Goal: Information Seeking & Learning: Learn about a topic

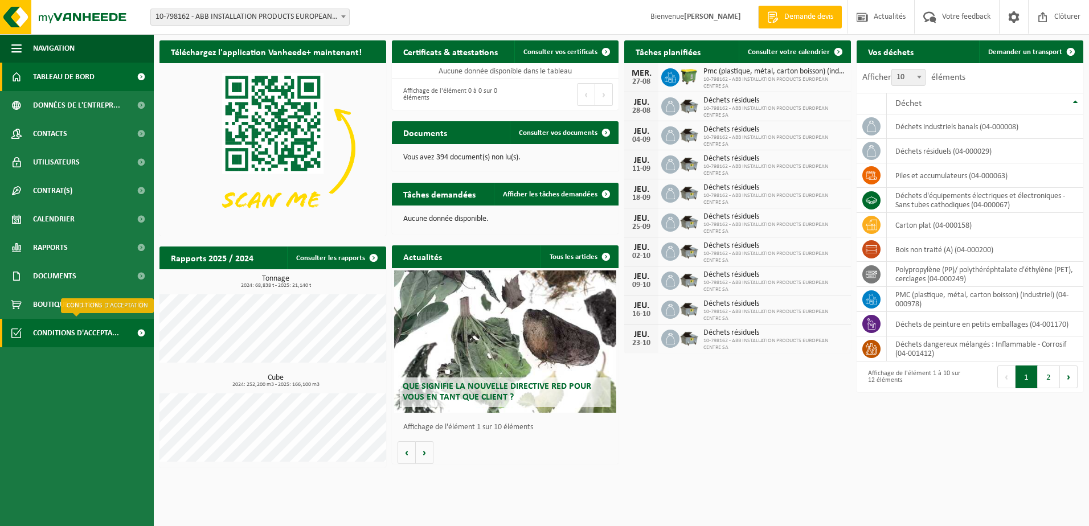
click at [82, 335] on span "Conditions d'accepta..." at bounding box center [76, 333] width 86 height 28
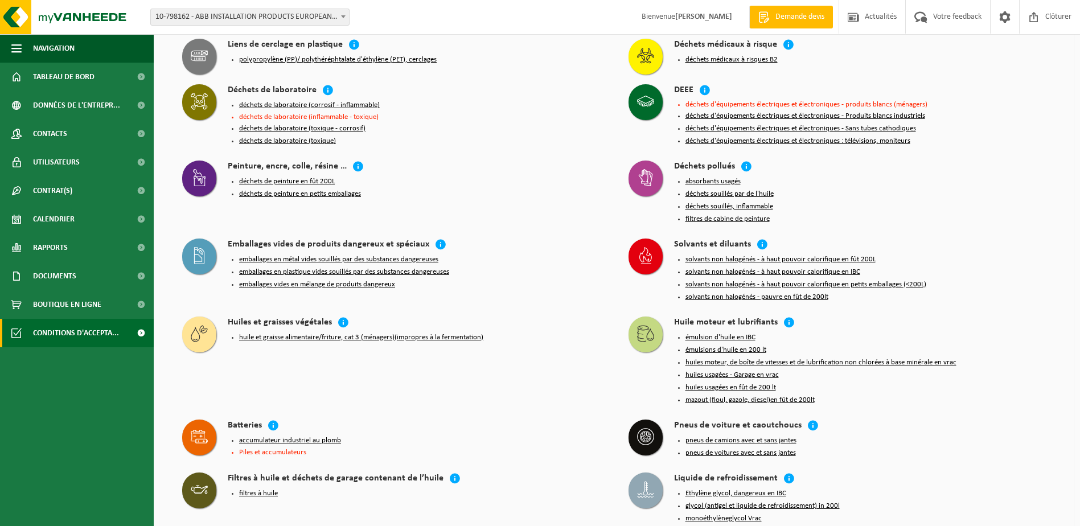
scroll to position [1150, 0]
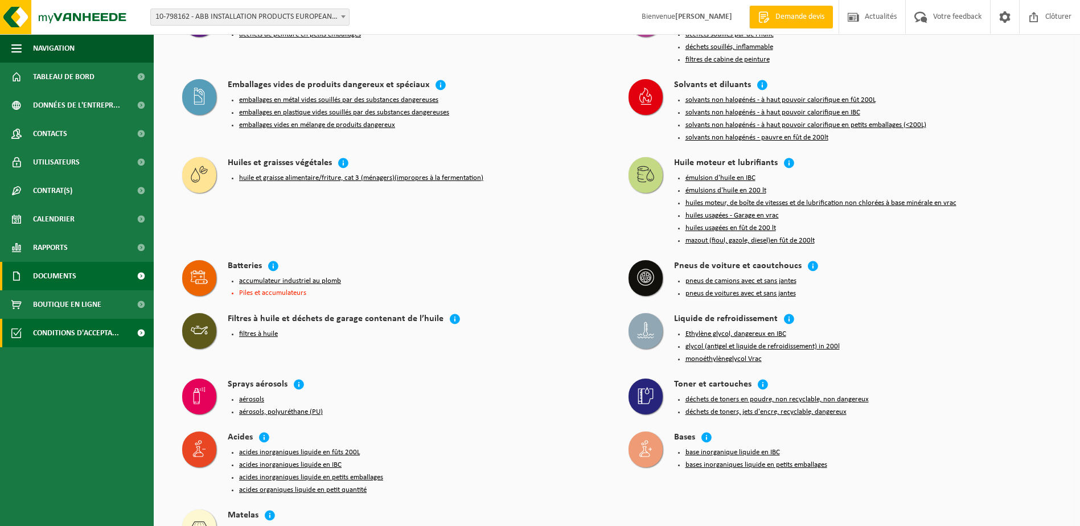
click at [85, 279] on link "Documents" at bounding box center [77, 276] width 154 height 28
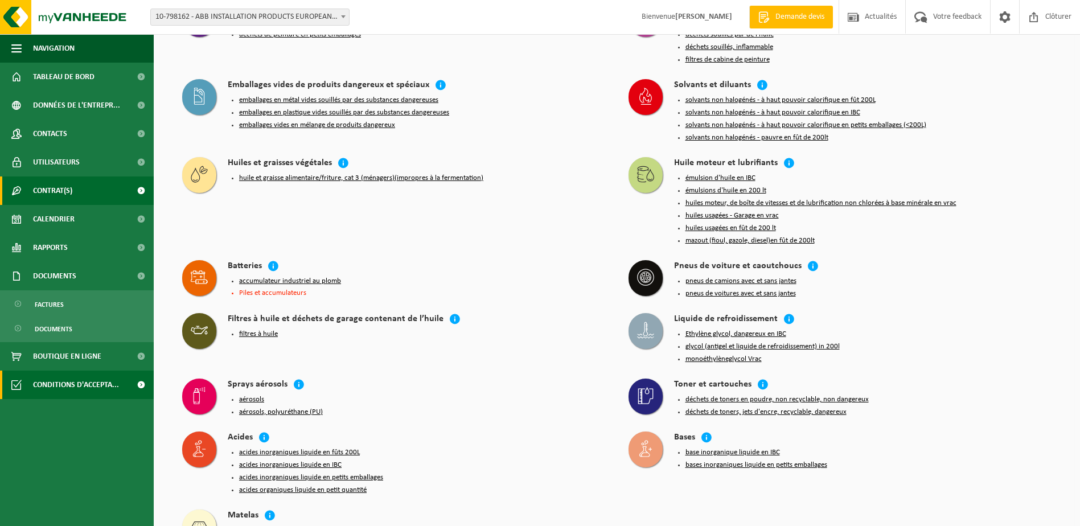
click at [56, 190] on span "Contrat(s)" at bounding box center [52, 191] width 39 height 28
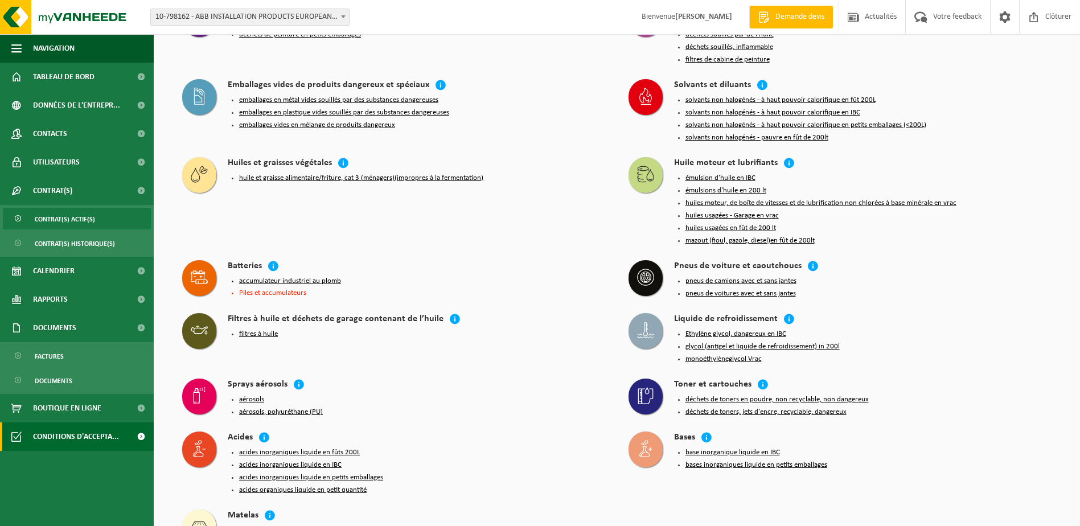
click at [58, 219] on span "Contrat(s) actif(s)" at bounding box center [65, 219] width 60 height 22
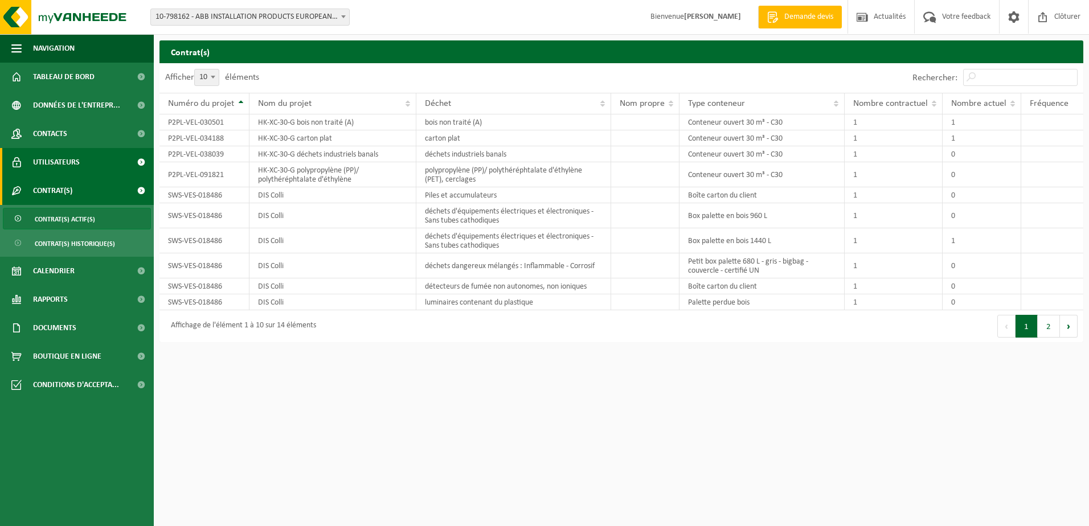
click at [75, 163] on span "Utilisateurs" at bounding box center [56, 162] width 47 height 28
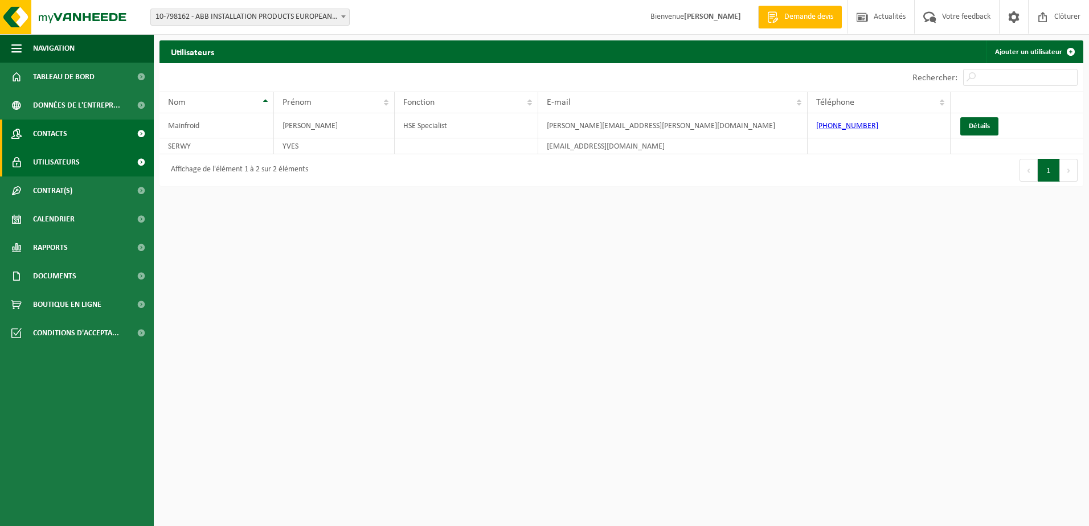
click at [68, 134] on link "Contacts" at bounding box center [77, 134] width 154 height 28
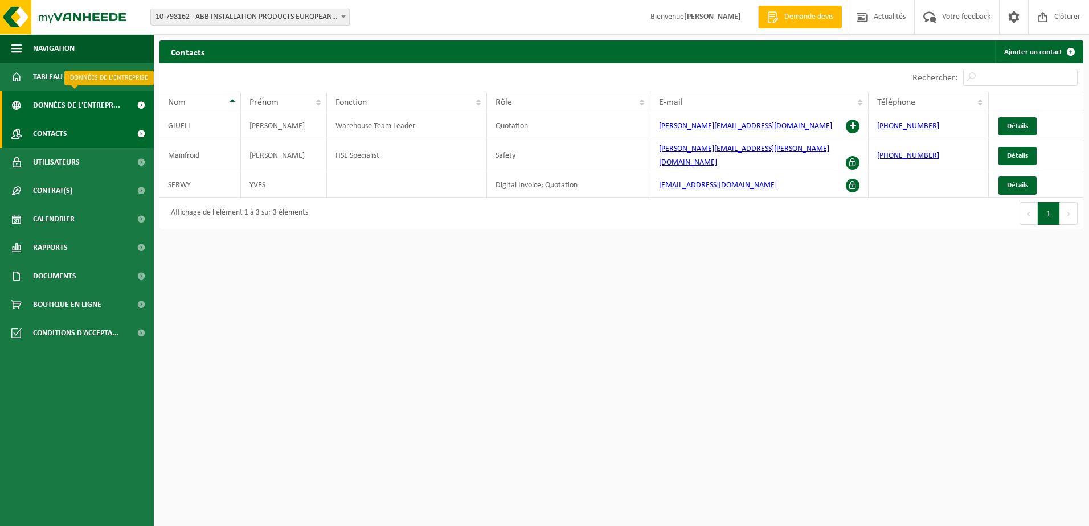
click at [51, 101] on span "Données de l'entrepr..." at bounding box center [76, 105] width 87 height 28
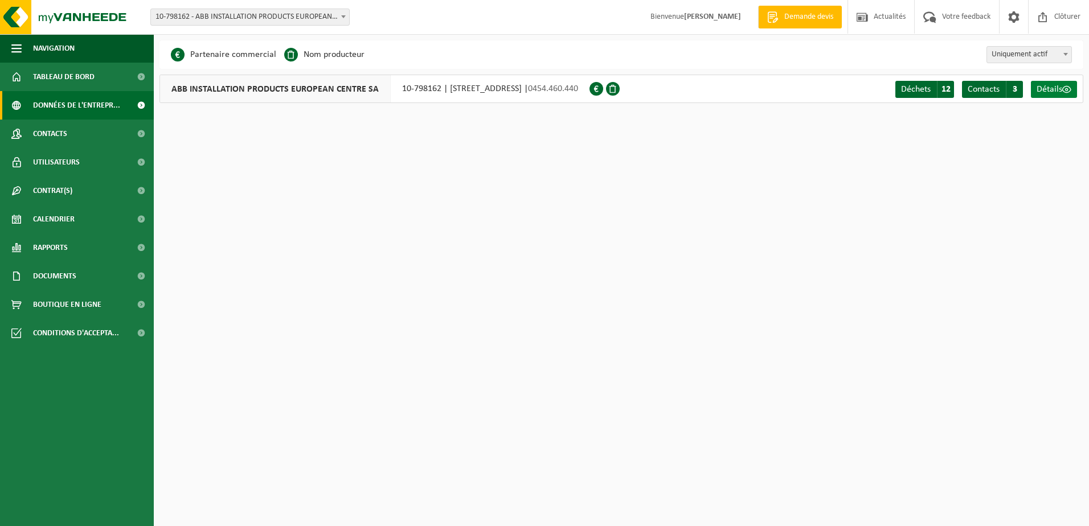
click at [1043, 88] on span "Détails" at bounding box center [1050, 89] width 26 height 9
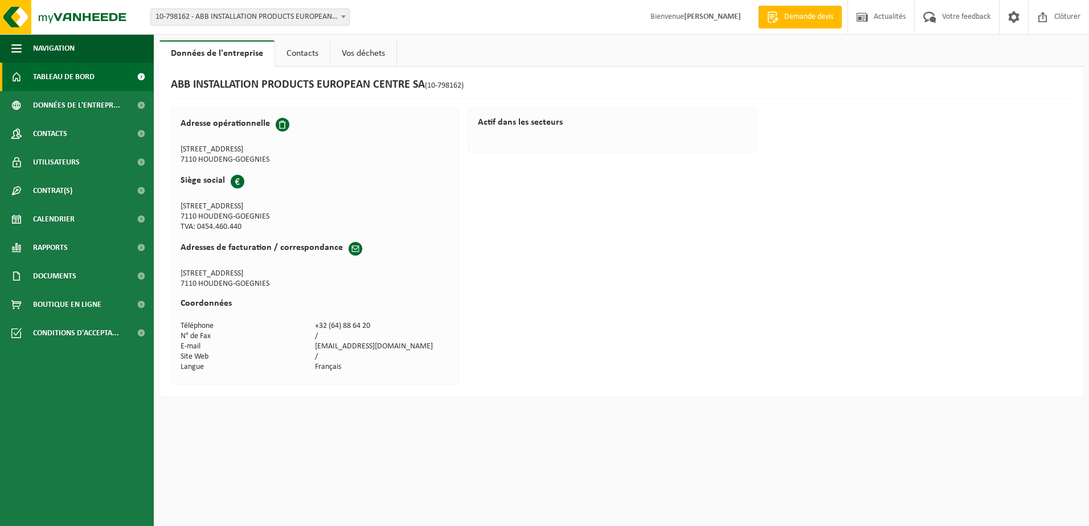
click at [64, 81] on span "Tableau de bord" at bounding box center [64, 77] width 62 height 28
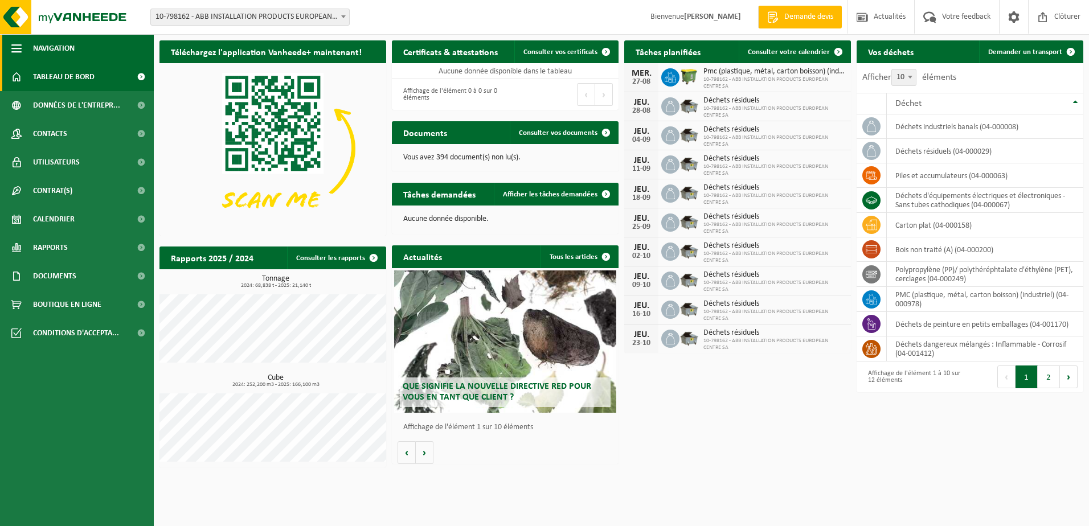
click at [62, 47] on span "Navigation" at bounding box center [54, 48] width 42 height 28
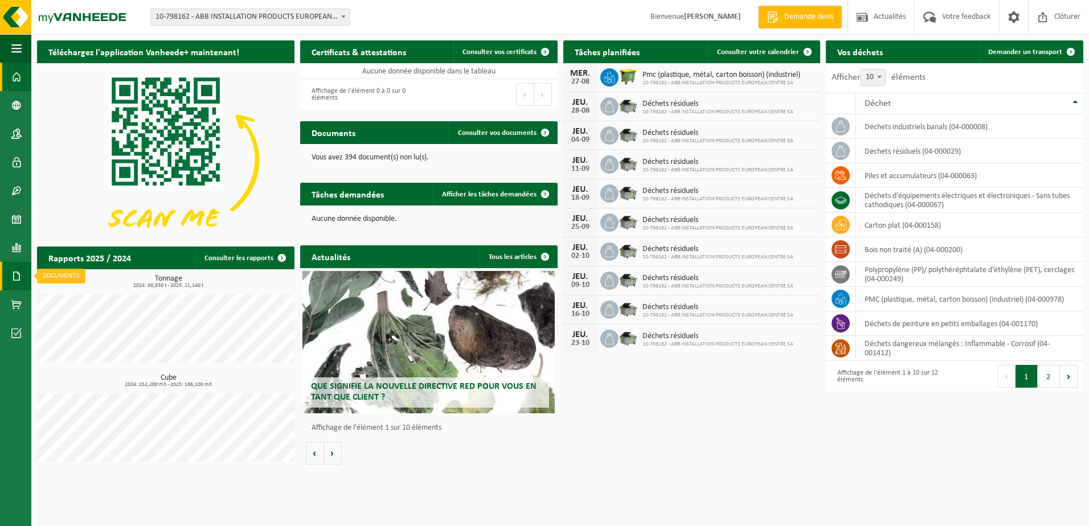
click at [18, 269] on span at bounding box center [16, 276] width 10 height 28
click at [81, 298] on span "Documents" at bounding box center [85, 301] width 38 height 22
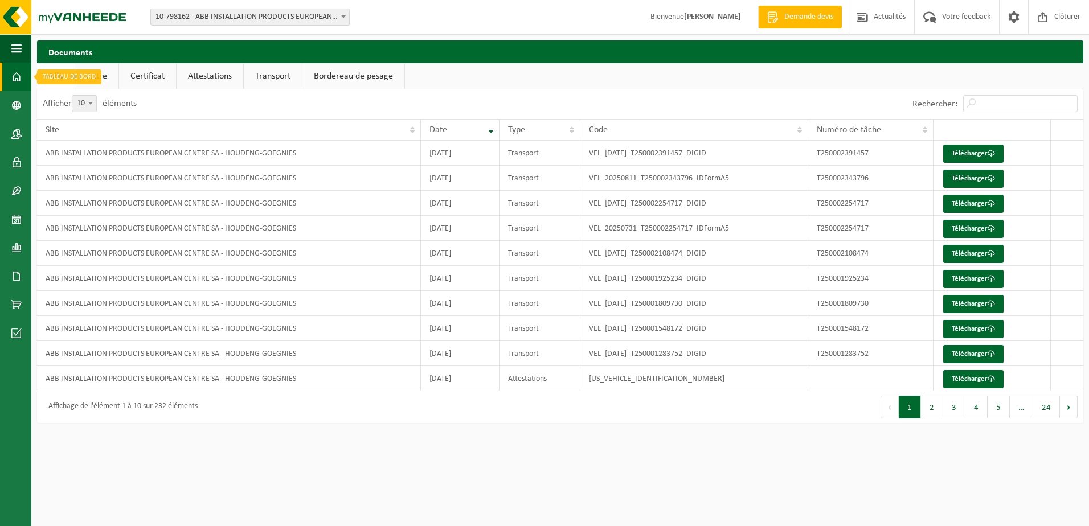
click at [17, 73] on span at bounding box center [16, 77] width 10 height 28
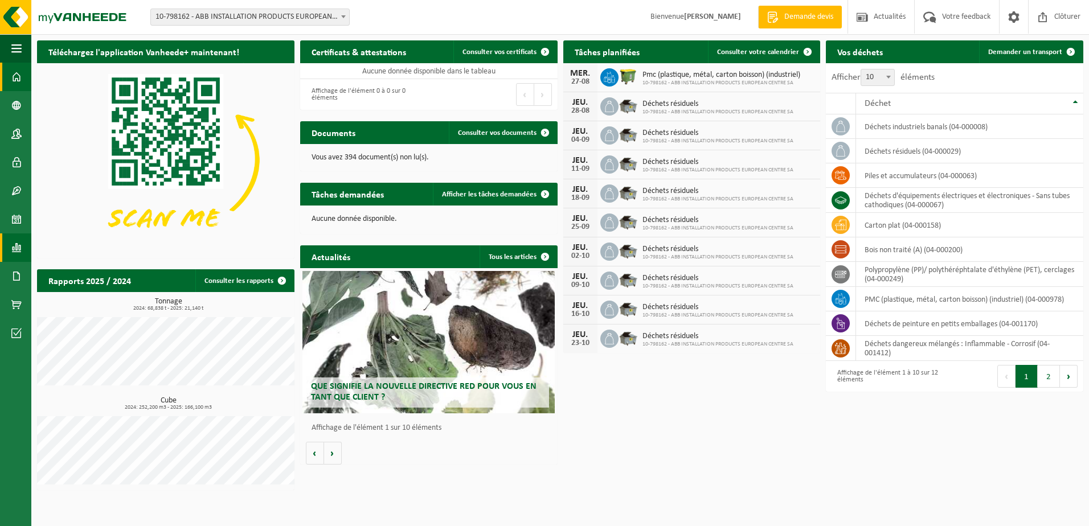
click at [15, 251] on span at bounding box center [16, 248] width 10 height 28
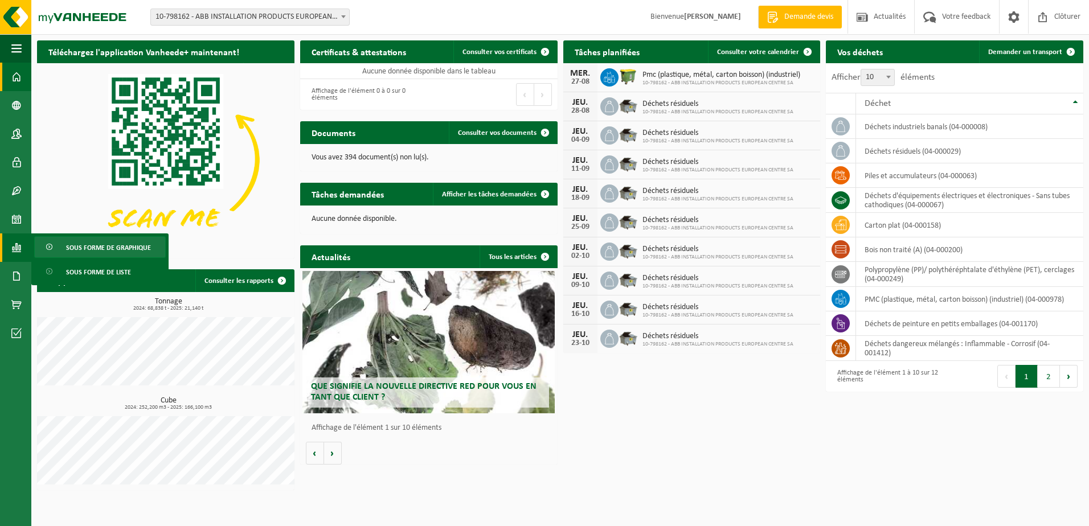
click at [69, 250] on span "Sous forme de graphique" at bounding box center [108, 248] width 85 height 22
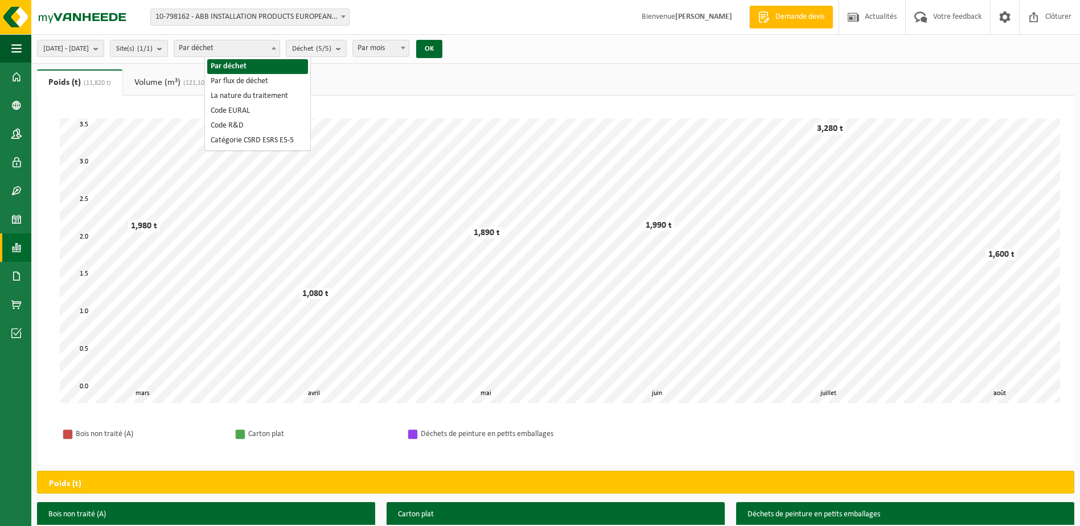
click at [276, 49] on b at bounding box center [274, 48] width 5 height 3
select select "2"
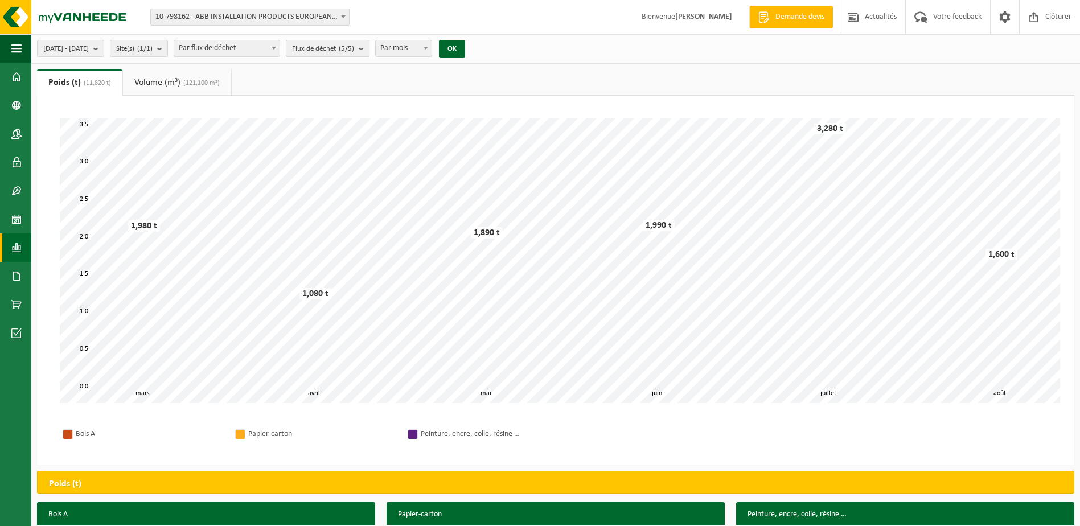
click at [369, 47] on b "submit" at bounding box center [364, 48] width 10 height 16
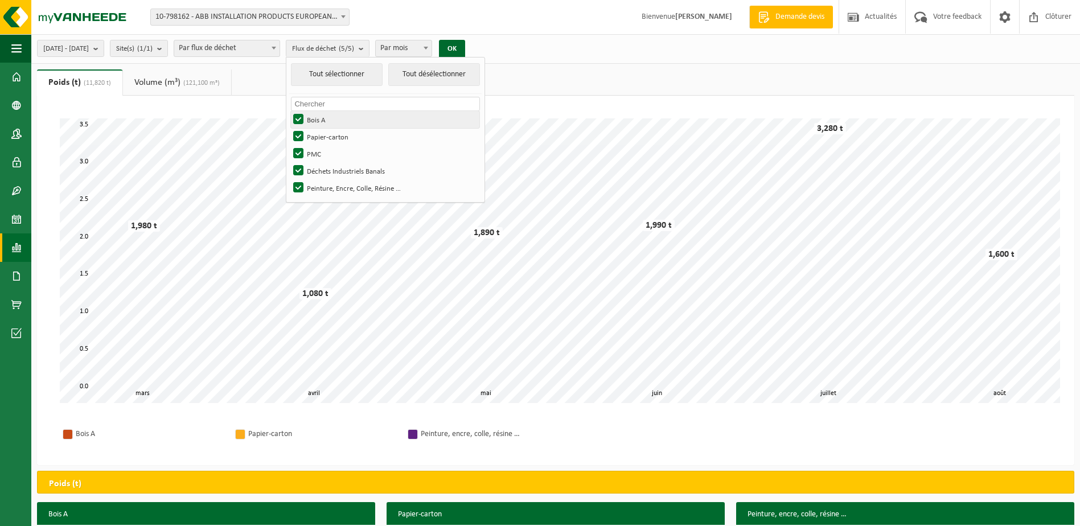
click at [334, 117] on label "Bois A" at bounding box center [385, 119] width 189 height 17
click at [289, 111] on input "Bois A" at bounding box center [289, 110] width 1 height 1
checkbox input "false"
click at [329, 133] on label "Papier-carton" at bounding box center [385, 136] width 189 height 17
click at [289, 128] on input "Papier-carton" at bounding box center [289, 128] width 1 height 1
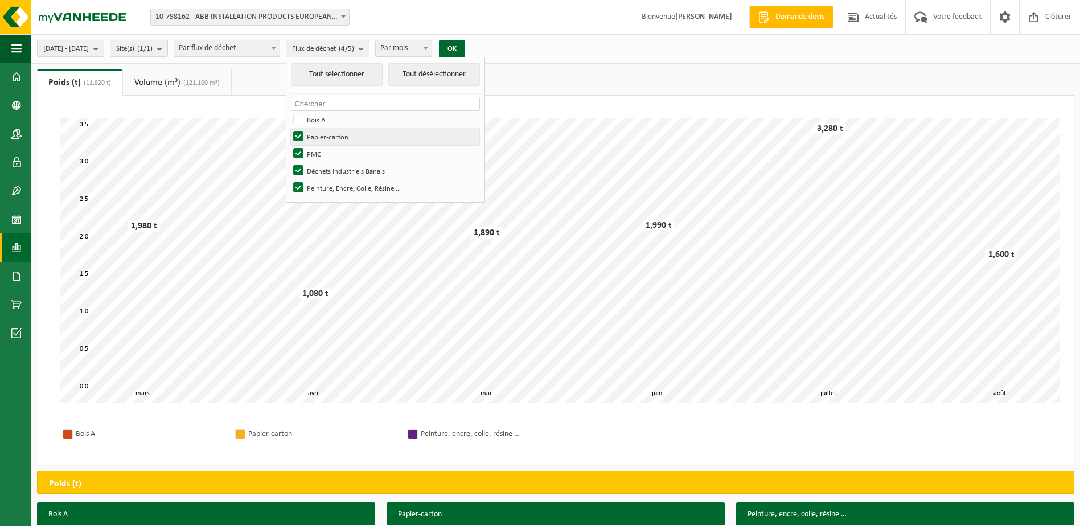
checkbox input "false"
click at [328, 149] on label "PMC" at bounding box center [385, 153] width 189 height 17
click at [289, 145] on input "PMC" at bounding box center [289, 145] width 1 height 1
checkbox input "false"
click at [333, 186] on label "Peinture, Encre, Colle, Résine …" at bounding box center [385, 187] width 189 height 17
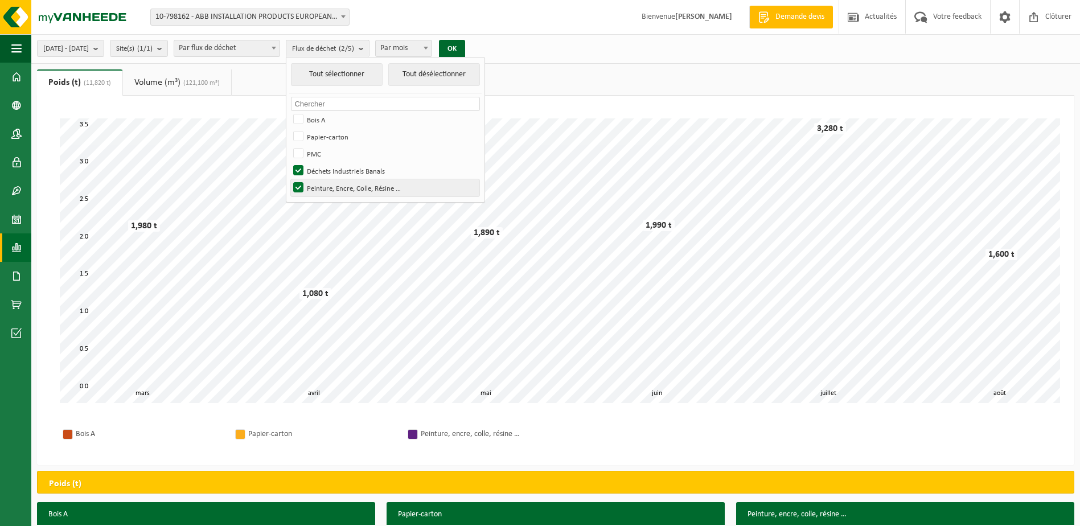
click at [289, 179] on input "Peinture, Encre, Colle, Résine …" at bounding box center [289, 179] width 1 height 1
checkbox input "false"
click at [465, 48] on button "OK" at bounding box center [452, 49] width 26 height 18
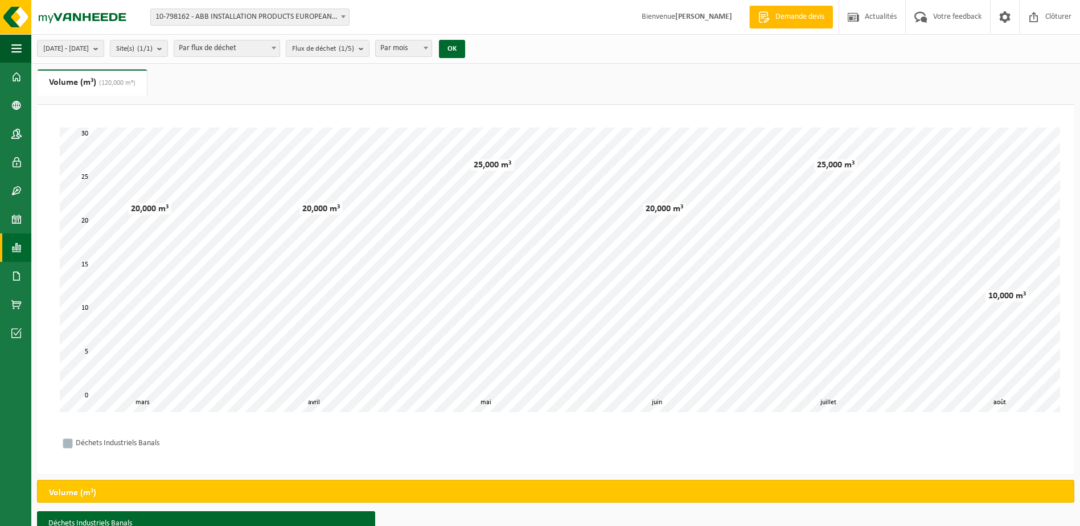
click at [432, 50] on span at bounding box center [425, 47] width 11 height 15
drag, startPoint x: 457, startPoint y: 50, endPoint x: 448, endPoint y: 50, distance: 9.1
click at [432, 50] on span "Par mois" at bounding box center [404, 48] width 56 height 16
click at [465, 48] on button "OK" at bounding box center [452, 49] width 26 height 18
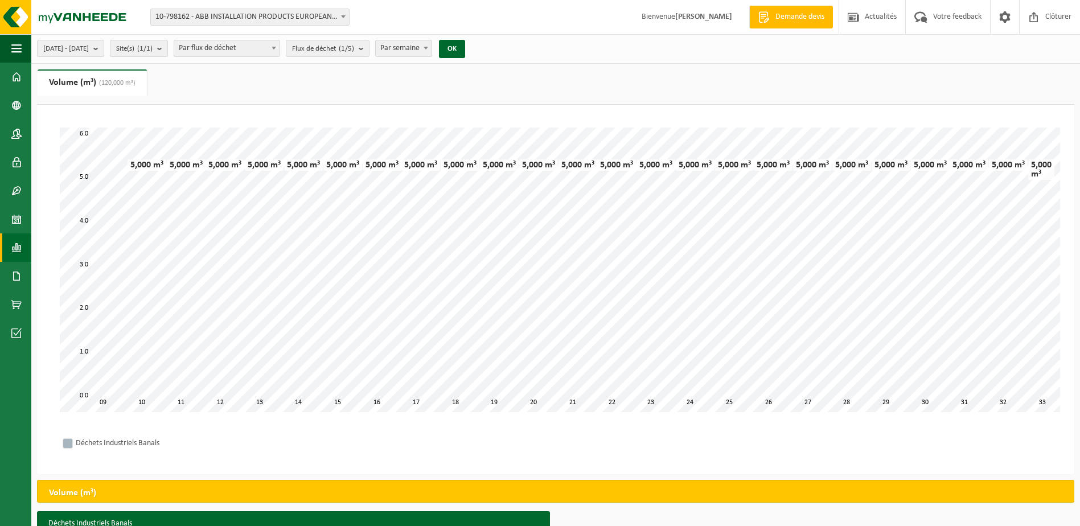
click at [430, 47] on span "Par semaine" at bounding box center [404, 48] width 56 height 16
select select "2"
click at [465, 52] on button "OK" at bounding box center [452, 49] width 26 height 18
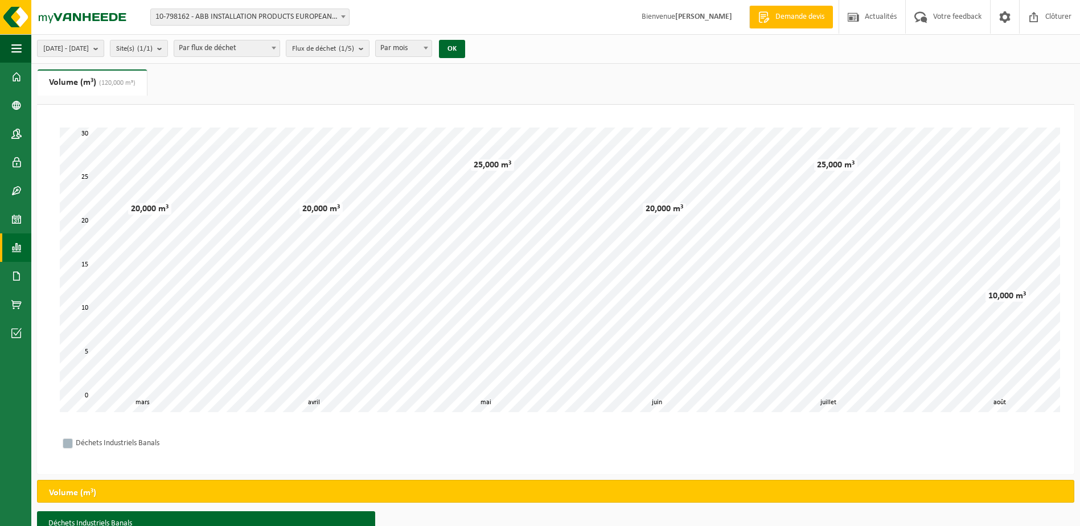
click at [104, 46] on b "submit" at bounding box center [98, 48] width 10 height 16
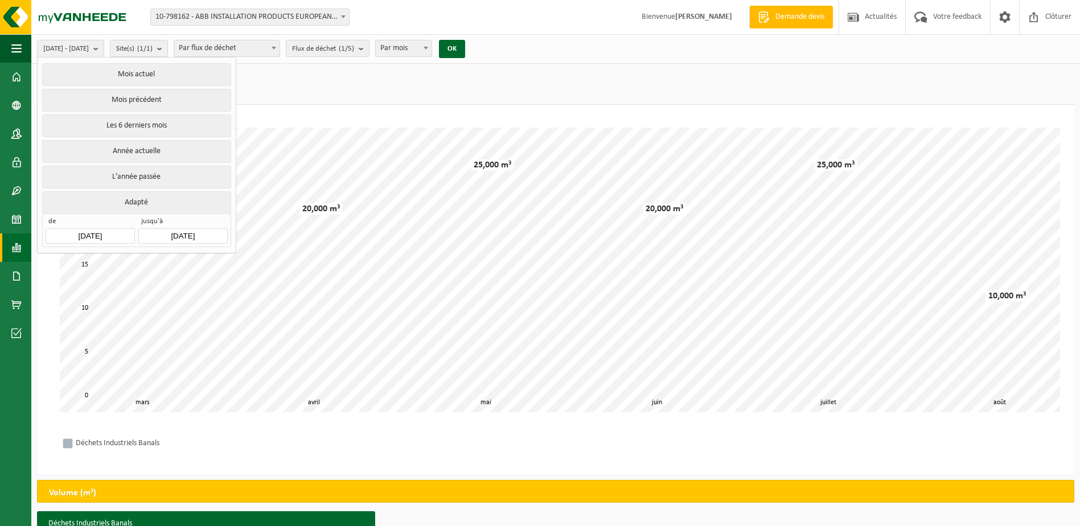
click at [308, 99] on ul "Poids (t) (11,820 t) Volume (m³) (120,000 m³)" at bounding box center [556, 86] width 1038 height 35
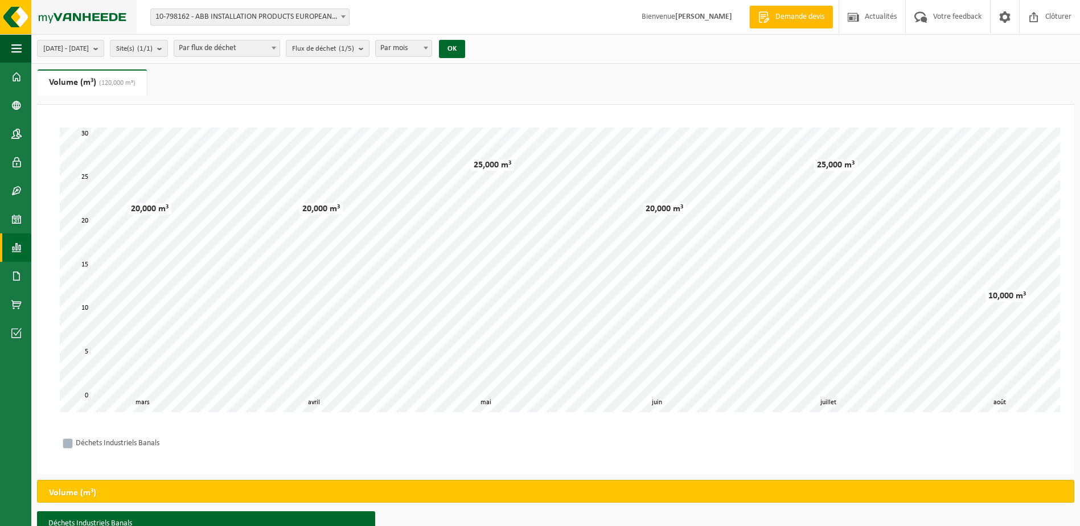
click at [16, 24] on img at bounding box center [68, 17] width 137 height 34
